Goal: Navigation & Orientation: Find specific page/section

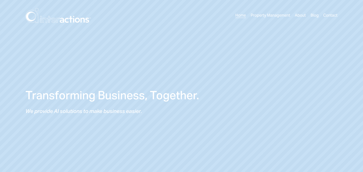
click at [40, 12] on img at bounding box center [58, 15] width 65 height 15
click at [302, 16] on link "About" at bounding box center [300, 15] width 11 height 6
click at [300, 14] on link "About" at bounding box center [300, 15] width 11 height 6
